Goal: Information Seeking & Learning: Learn about a topic

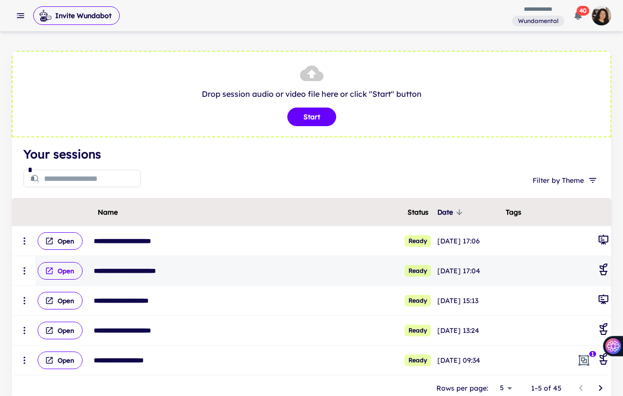
click at [68, 271] on button "Open" at bounding box center [60, 271] width 45 height 18
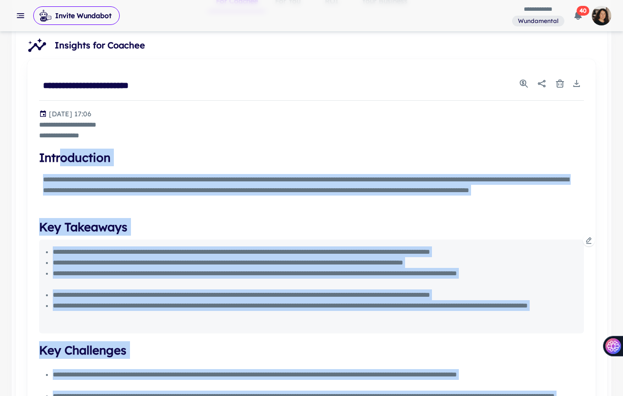
scroll to position [253, 0]
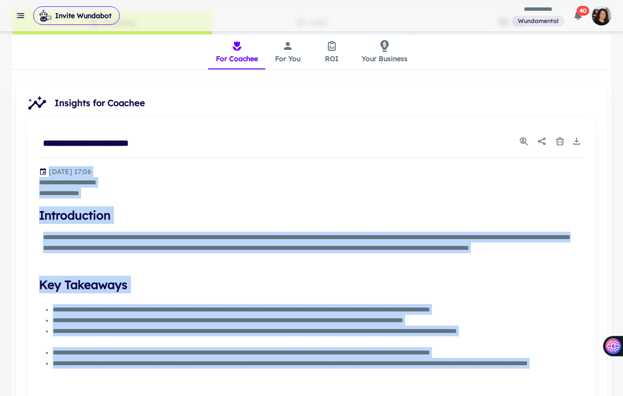
drag, startPoint x: 368, startPoint y: 262, endPoint x: 15, endPoint y: 175, distance: 363.5
copy div "**********"
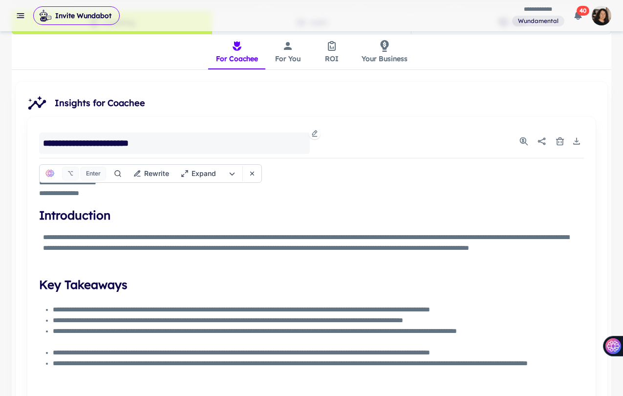
click at [285, 137] on div "**********" at bounding box center [174, 143] width 271 height 22
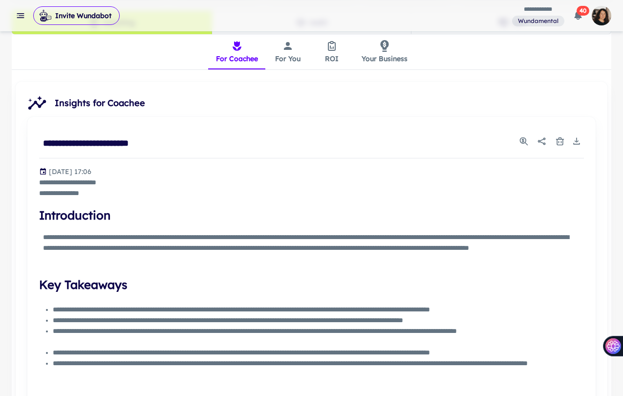
click at [288, 55] on button "For You" at bounding box center [288, 51] width 44 height 35
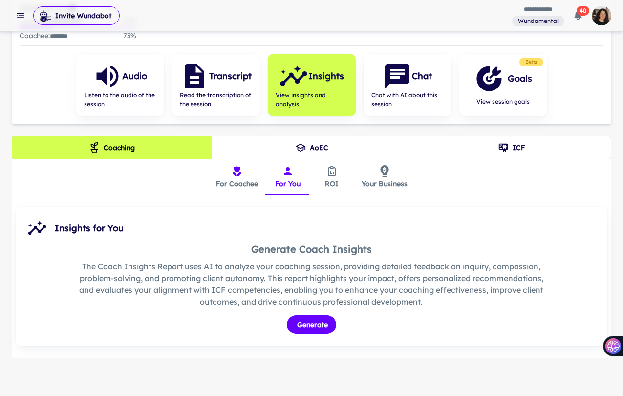
scroll to position [152, 0]
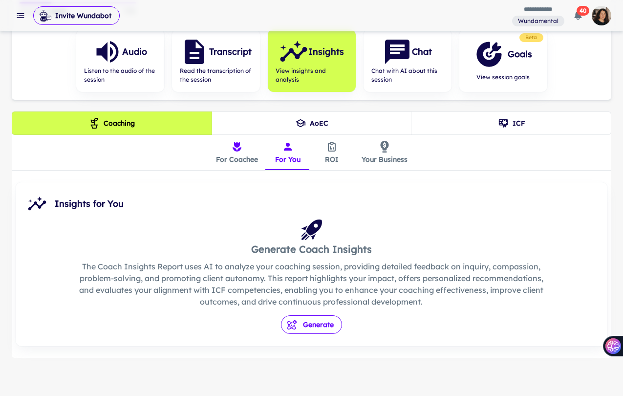
click at [318, 325] on button "Generate" at bounding box center [311, 324] width 61 height 19
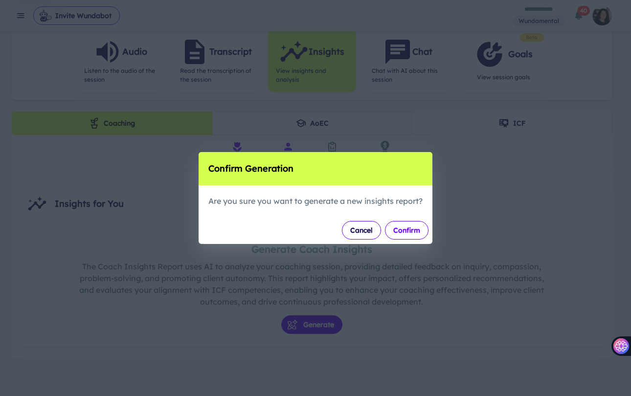
click at [410, 230] on button "Confirm" at bounding box center [407, 230] width 44 height 19
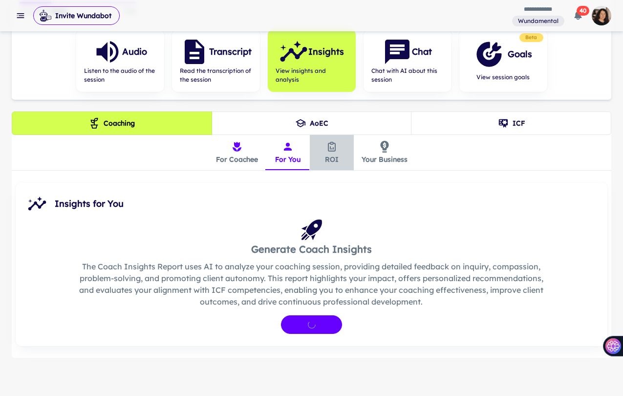
click at [332, 144] on icon "insights tabs" at bounding box center [331, 145] width 3 height 7
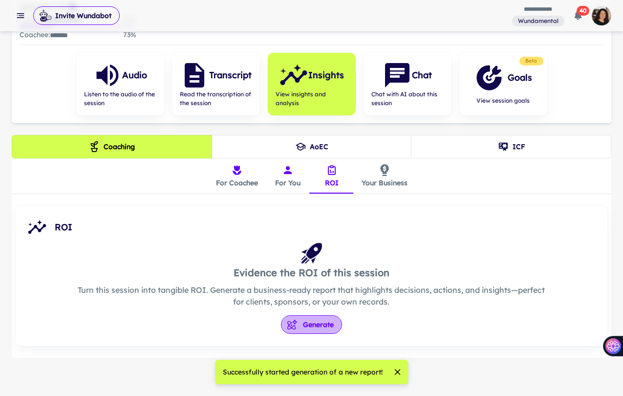
click at [319, 324] on button "Generate" at bounding box center [311, 324] width 61 height 19
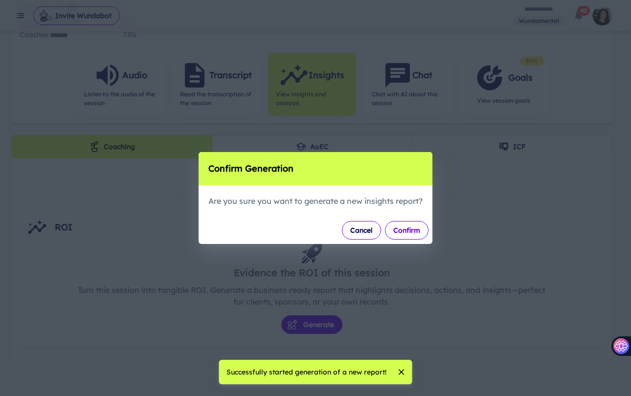
click at [400, 228] on button "Confirm" at bounding box center [407, 230] width 44 height 19
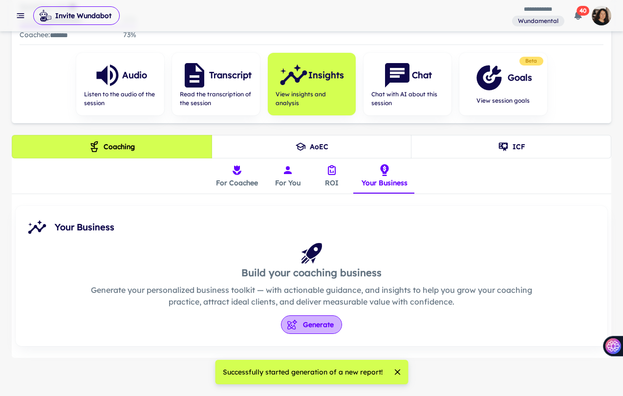
click at [313, 325] on button "Generate" at bounding box center [311, 324] width 61 height 19
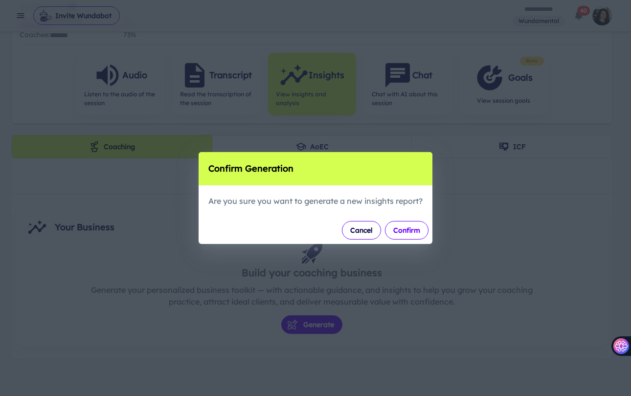
click at [401, 231] on button "Confirm" at bounding box center [407, 230] width 44 height 19
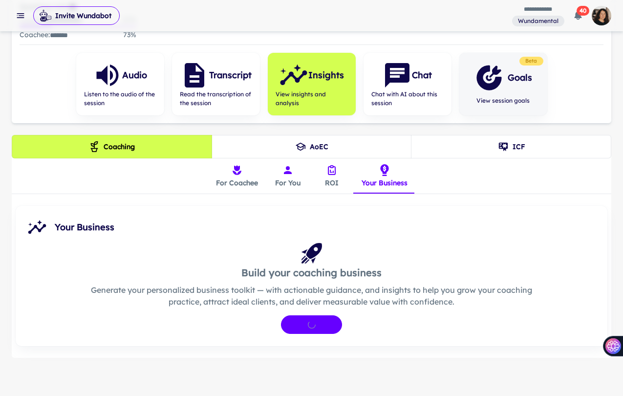
click at [502, 77] on icon "button" at bounding box center [489, 77] width 29 height 29
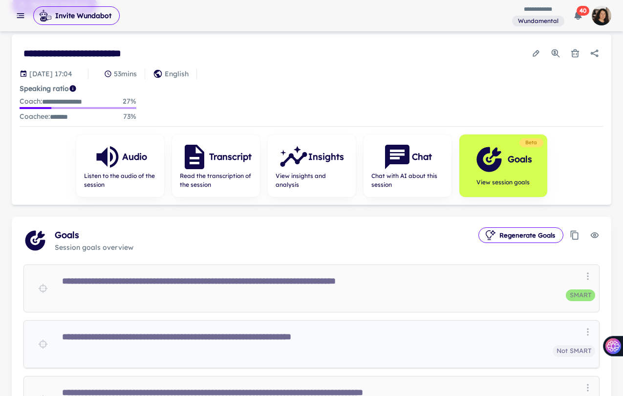
scroll to position [53, 0]
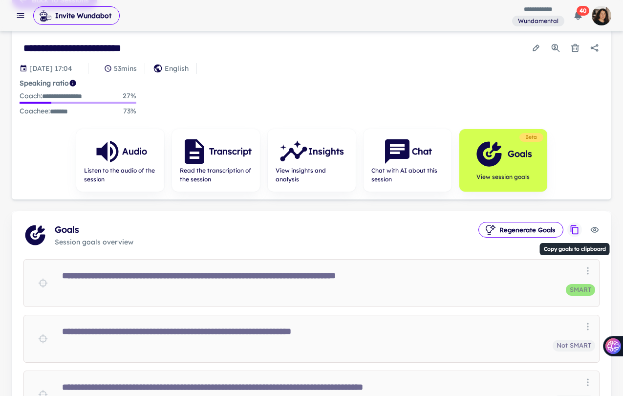
click at [571, 227] on icon "Copy goals to clipboard" at bounding box center [575, 230] width 10 height 10
click at [599, 18] on img "button" at bounding box center [602, 16] width 20 height 20
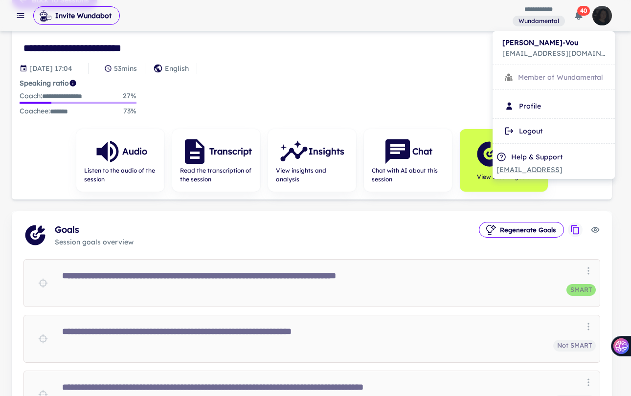
click at [457, 38] on div at bounding box center [315, 198] width 631 height 396
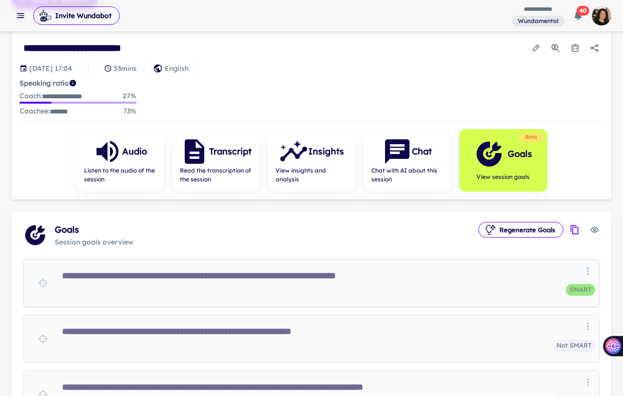
scroll to position [140, 0]
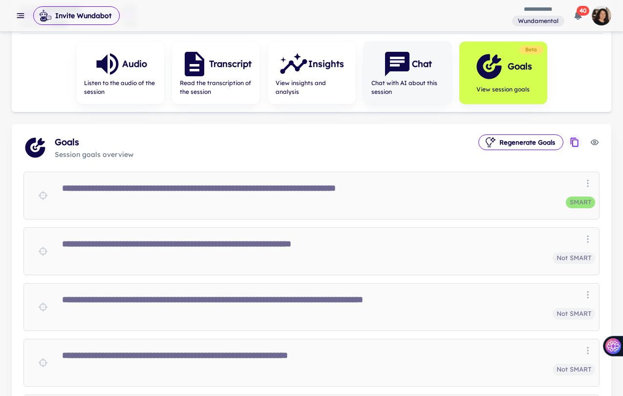
click at [409, 56] on icon "button" at bounding box center [397, 64] width 24 height 24
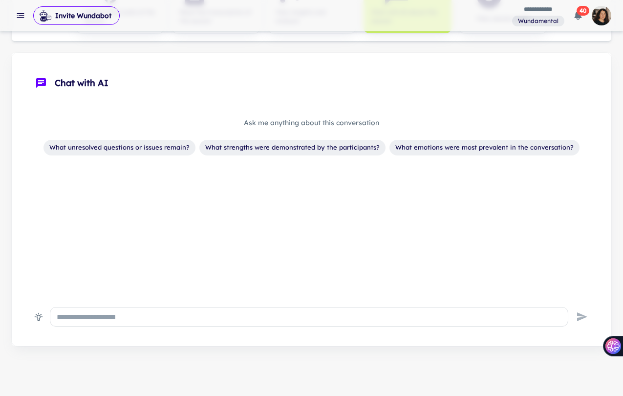
scroll to position [66, 0]
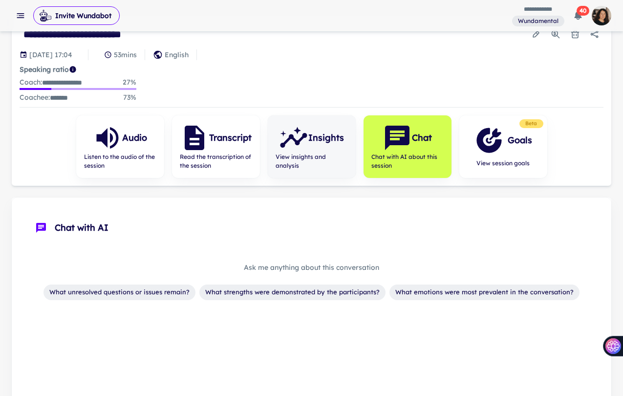
click at [307, 147] on icon "button" at bounding box center [293, 137] width 29 height 29
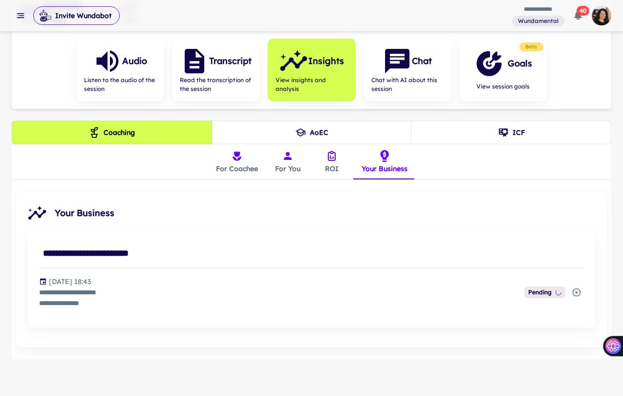
scroll to position [145, 0]
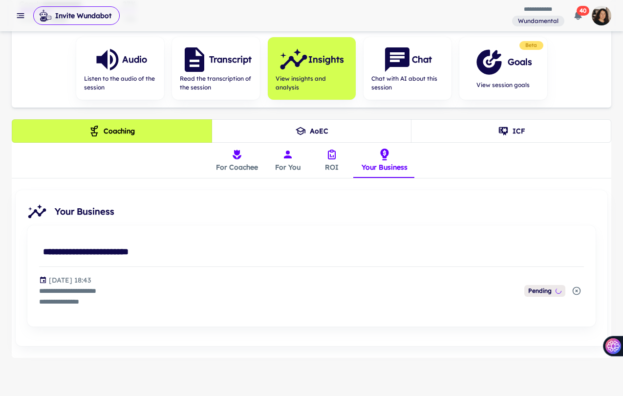
click at [490, 133] on button "ICF" at bounding box center [511, 130] width 200 height 23
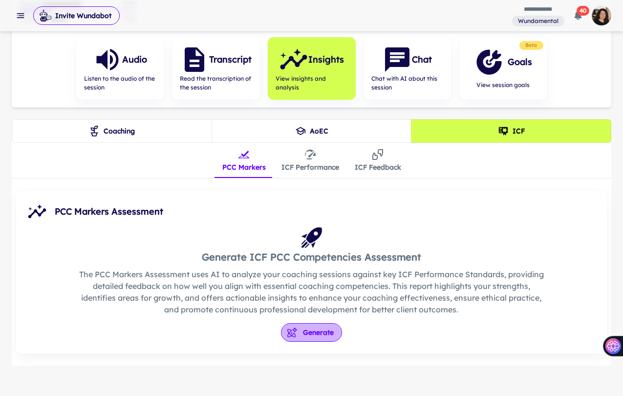
click at [322, 330] on button "Generate" at bounding box center [311, 332] width 61 height 19
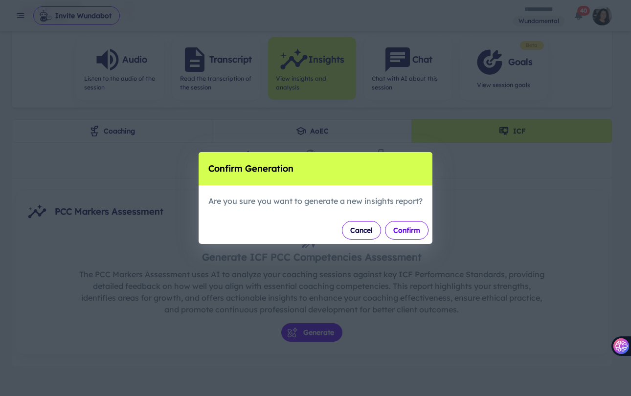
click at [417, 230] on button "Confirm" at bounding box center [407, 230] width 44 height 19
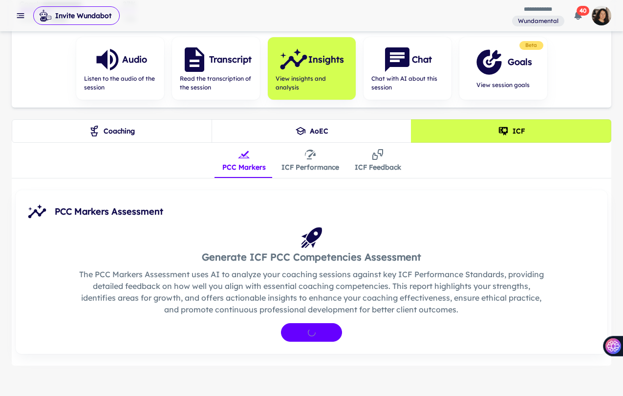
click at [301, 165] on button "ICF Performance" at bounding box center [310, 160] width 73 height 35
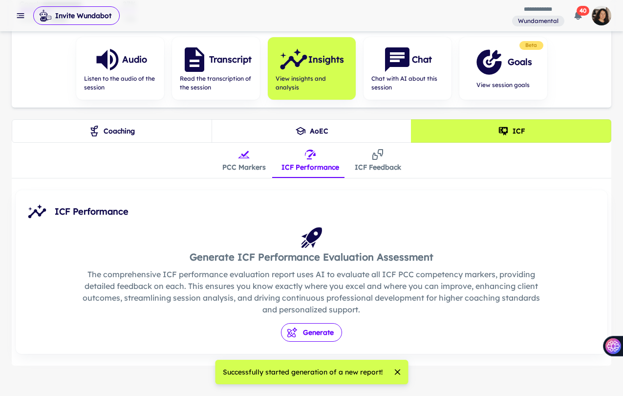
click at [312, 333] on button "Generate" at bounding box center [311, 332] width 61 height 19
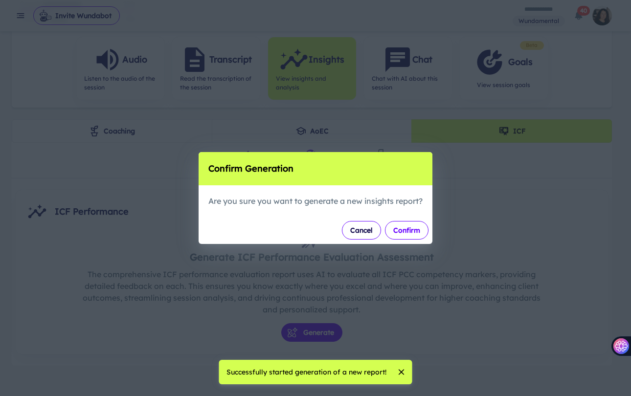
click at [409, 233] on button "Confirm" at bounding box center [407, 230] width 44 height 19
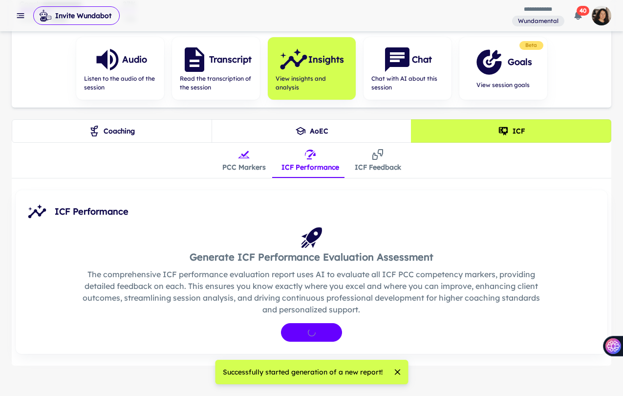
click at [372, 163] on button "ICF Feedback" at bounding box center [378, 160] width 62 height 35
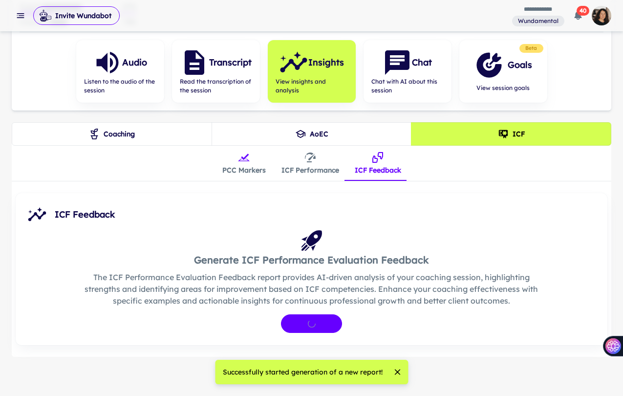
scroll to position [141, 0]
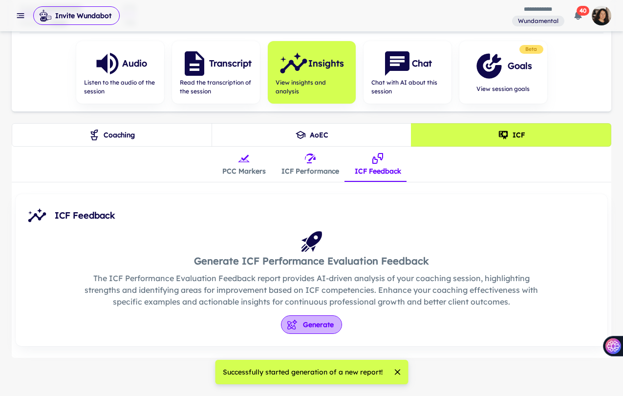
click at [316, 322] on button "Generate" at bounding box center [311, 324] width 61 height 19
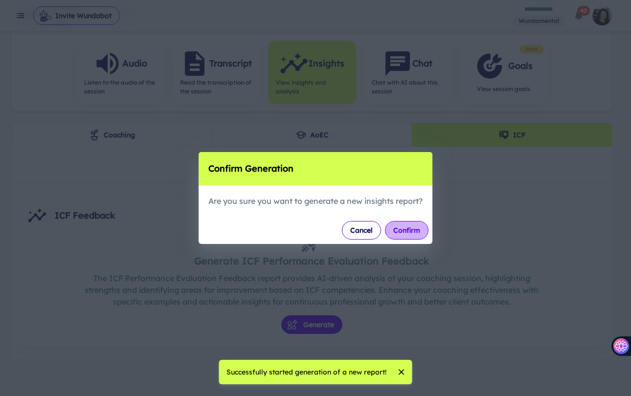
click at [413, 231] on button "Confirm" at bounding box center [407, 230] width 44 height 19
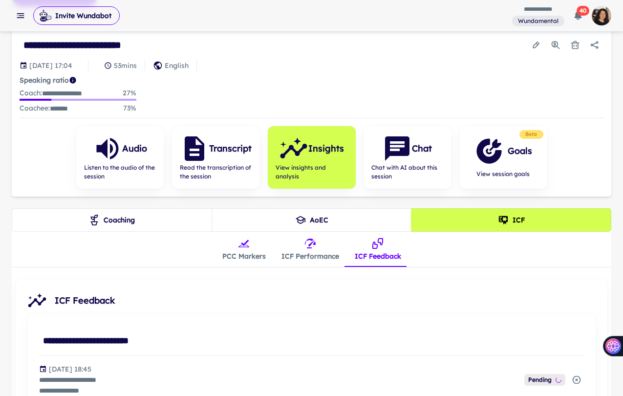
scroll to position [145, 0]
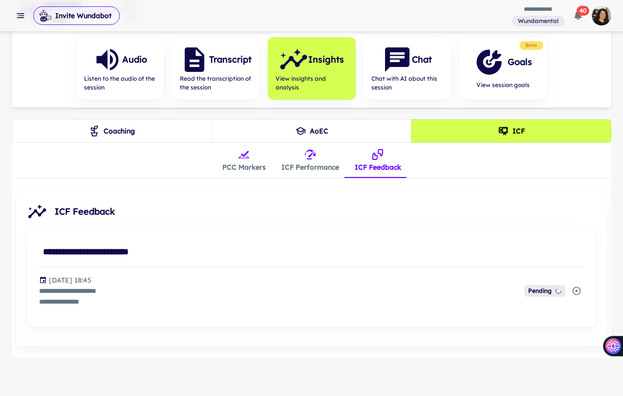
click at [325, 159] on button "ICF Performance" at bounding box center [310, 160] width 73 height 35
click at [289, 131] on button "AoEC" at bounding box center [312, 130] width 200 height 23
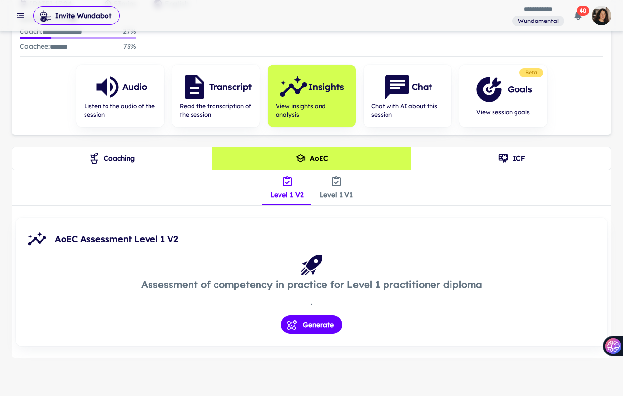
click at [157, 152] on button "Coaching" at bounding box center [112, 158] width 200 height 23
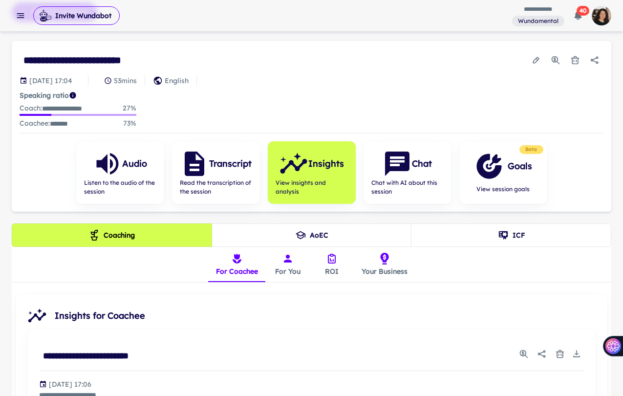
scroll to position [0, 0]
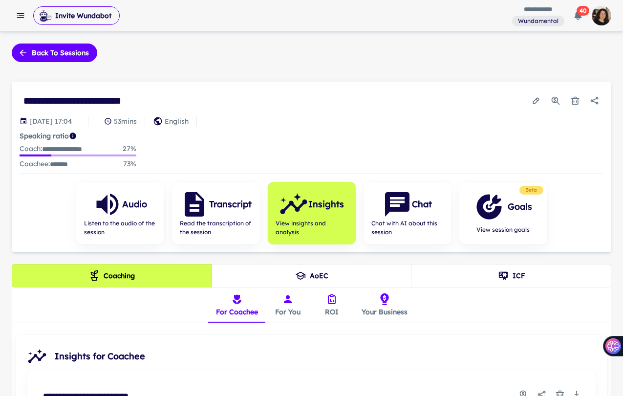
click at [287, 305] on button "For You" at bounding box center [288, 304] width 44 height 35
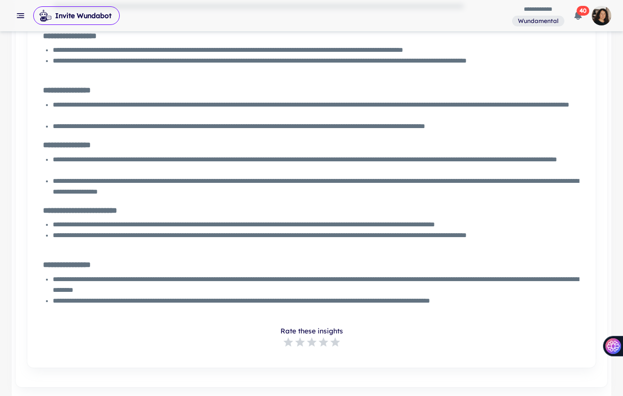
scroll to position [1806, 0]
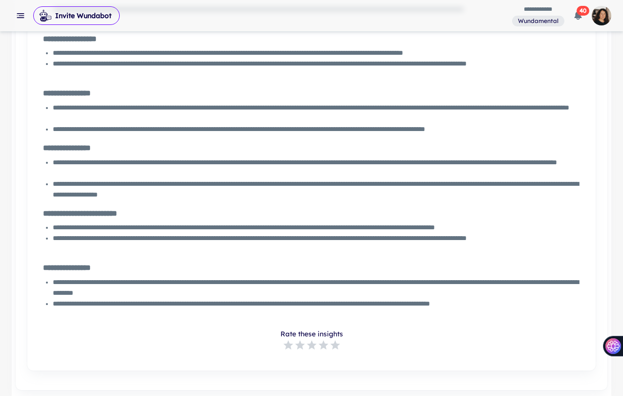
click at [579, 9] on span "40" at bounding box center [583, 11] width 13 height 10
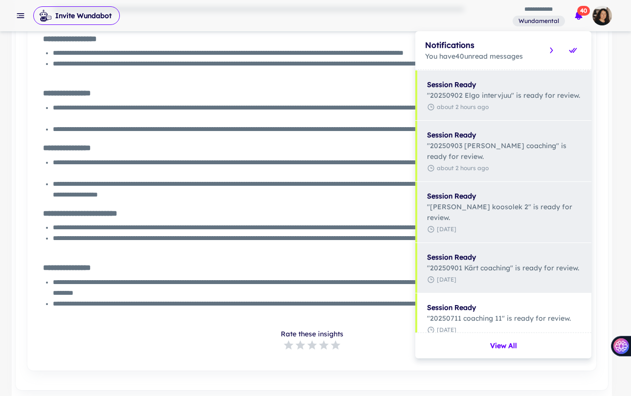
click at [341, 175] on div at bounding box center [315, 198] width 631 height 396
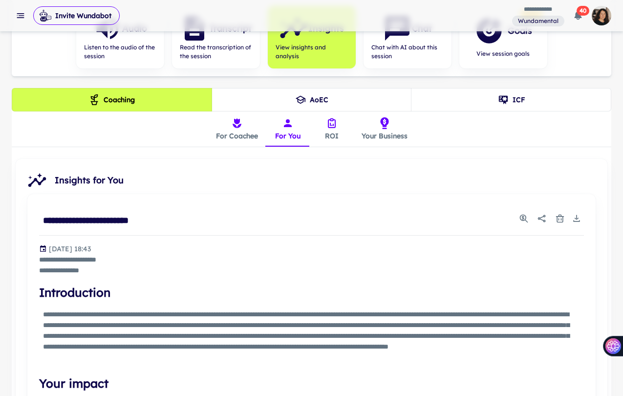
scroll to position [0, 0]
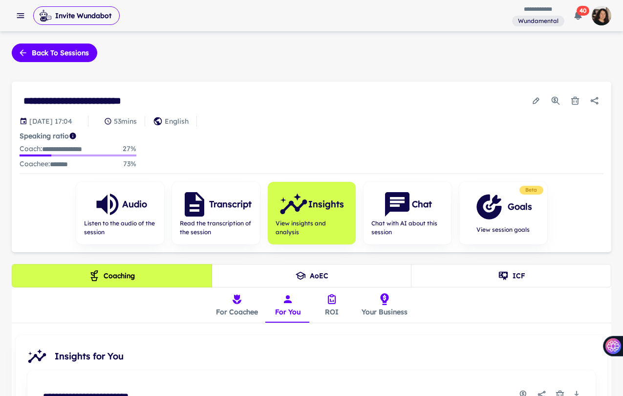
click at [379, 305] on button "Your Business" at bounding box center [385, 304] width 62 height 35
click at [496, 280] on button "ICF" at bounding box center [511, 275] width 200 height 23
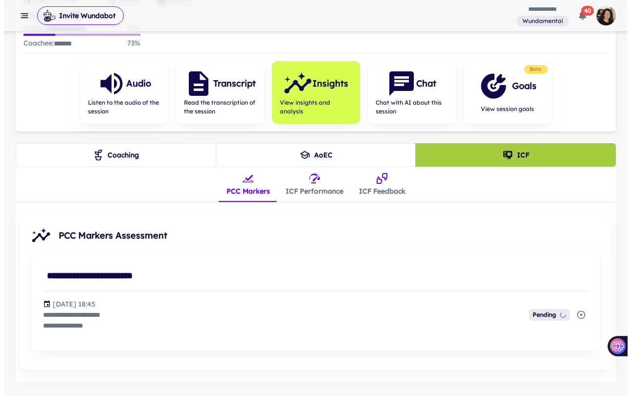
scroll to position [145, 0]
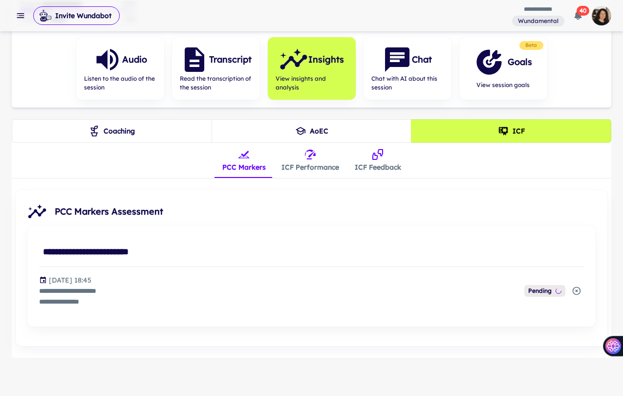
click at [330, 170] on button "ICF Performance" at bounding box center [310, 160] width 73 height 35
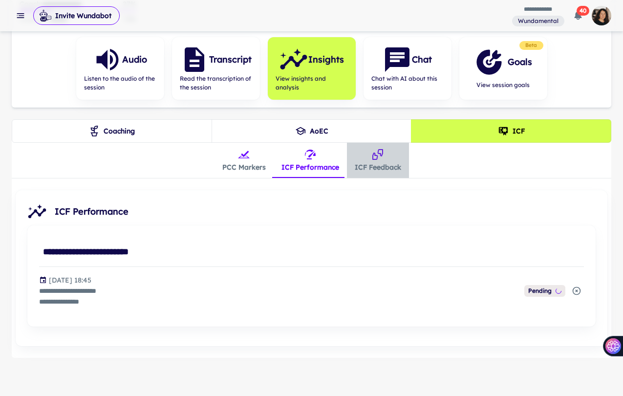
click at [353, 166] on button "ICF Feedback" at bounding box center [378, 160] width 62 height 35
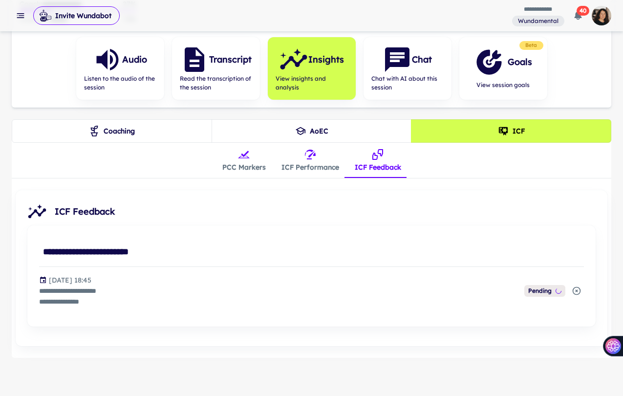
click at [240, 164] on button "PCC Markers" at bounding box center [244, 160] width 59 height 35
click at [578, 11] on span "40" at bounding box center [583, 11] width 13 height 10
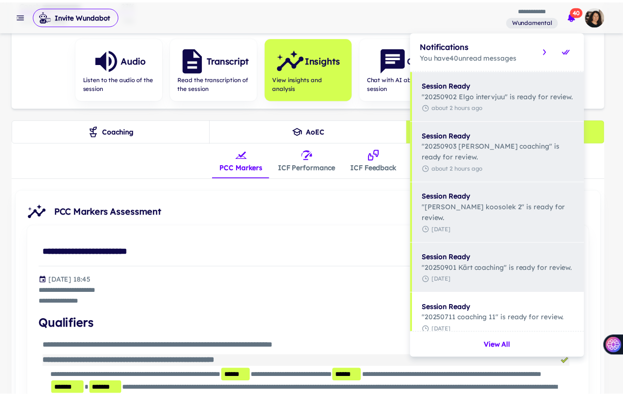
scroll to position [0, 0]
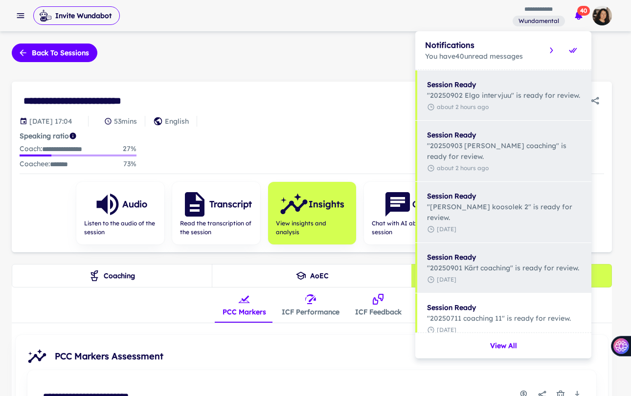
click at [365, 94] on div at bounding box center [315, 198] width 631 height 396
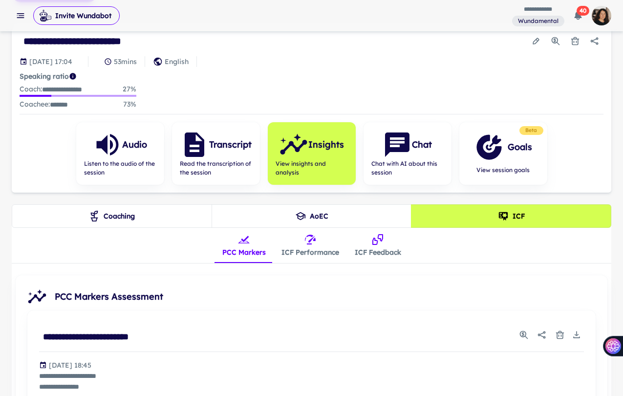
scroll to position [62, 0]
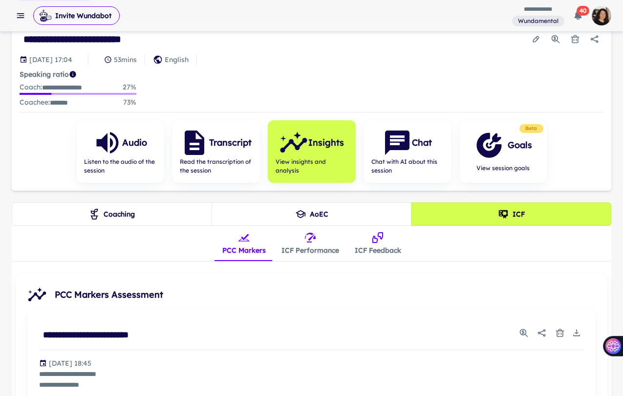
click at [290, 249] on button "ICF Performance" at bounding box center [310, 243] width 73 height 35
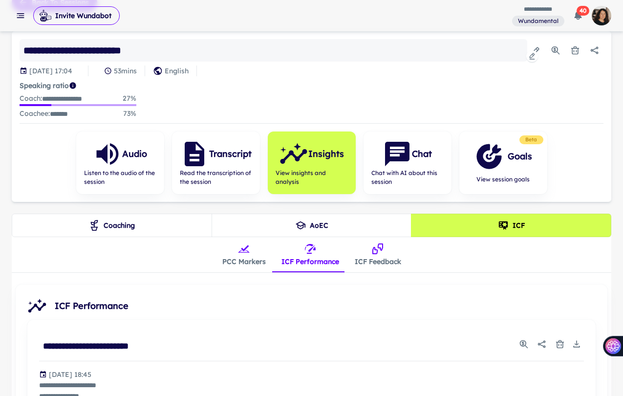
scroll to position [0, 0]
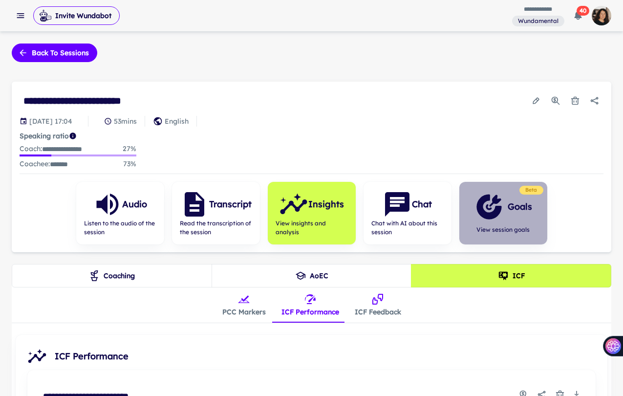
click at [512, 213] on div "Goals" at bounding box center [504, 206] width 58 height 29
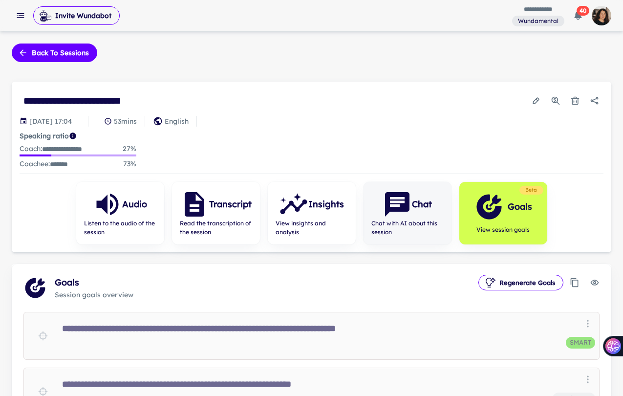
click at [426, 208] on h6 "Chat" at bounding box center [422, 204] width 20 height 14
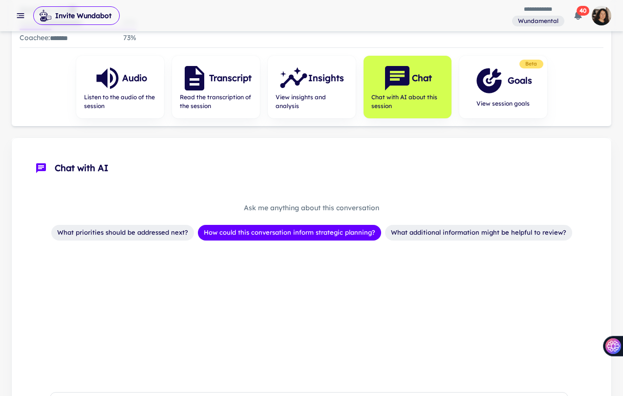
scroll to position [102, 0]
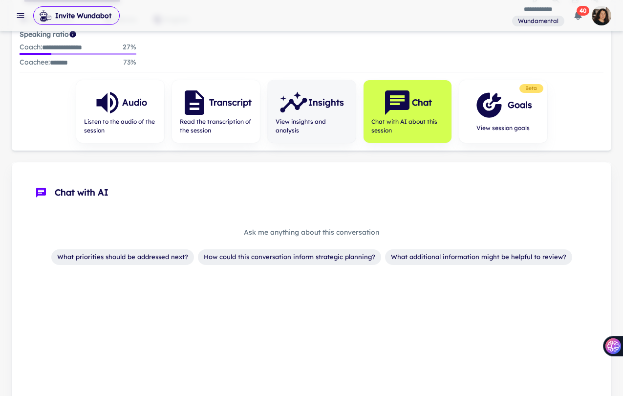
click at [350, 116] on div "Insights View insights and analysis" at bounding box center [312, 111] width 88 height 63
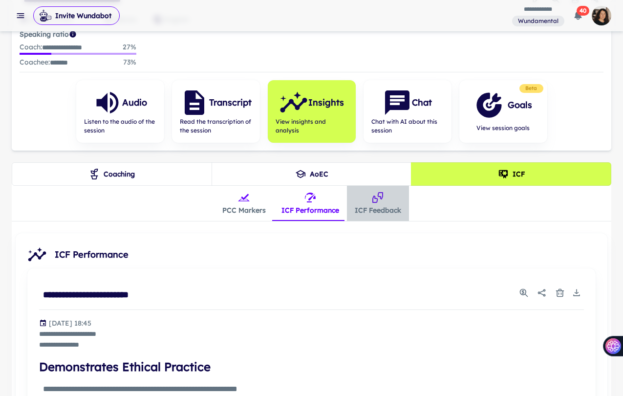
click at [368, 211] on button "ICF Feedback" at bounding box center [378, 203] width 62 height 35
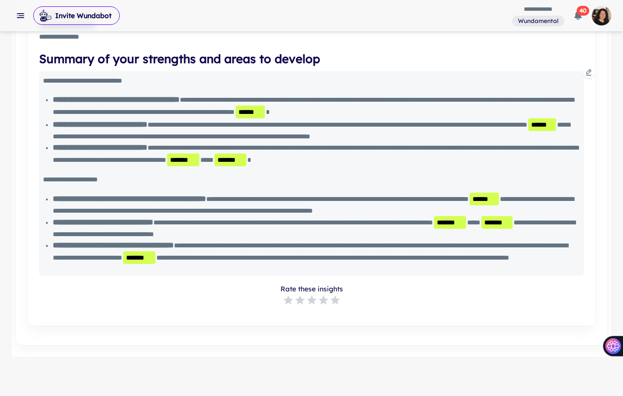
scroll to position [129, 0]
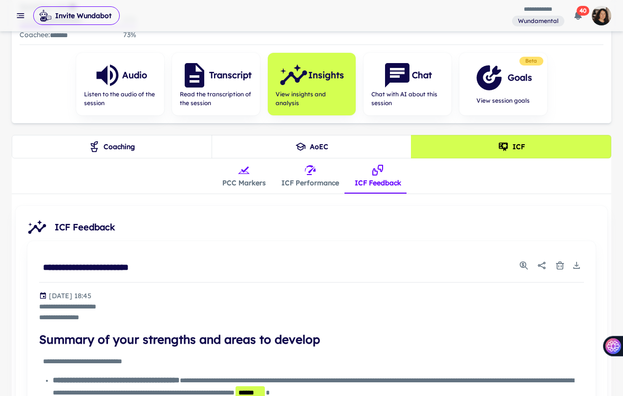
click at [575, 17] on icon "button" at bounding box center [578, 16] width 7 height 8
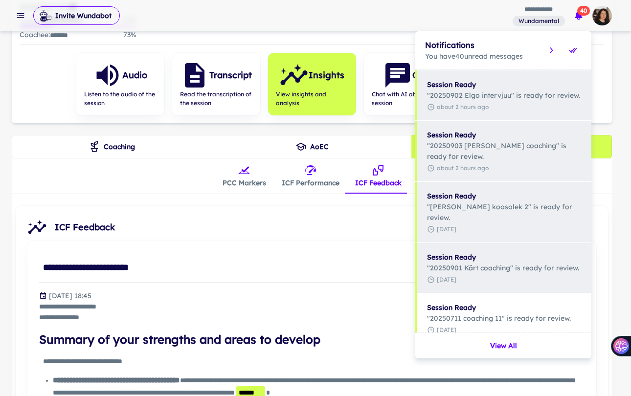
click at [575, 17] on div at bounding box center [315, 198] width 631 height 396
